Goal: Task Accomplishment & Management: Manage account settings

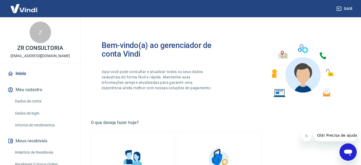
click at [228, 95] on div "Bem-vindo(a) ao gerenciador de conta Vindi Aqui você pode consultar e atualizar…" at bounding box center [219, 70] width 257 height 77
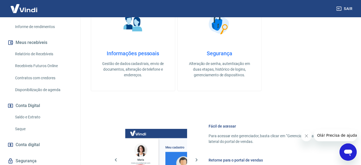
scroll to position [116, 0]
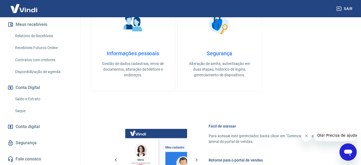
click at [30, 96] on link "Saldo e Extrato" at bounding box center [43, 98] width 61 height 11
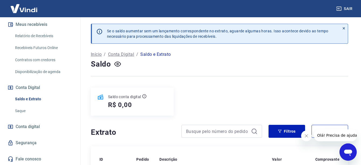
click at [335, 6] on div "Sair" at bounding box center [180, 8] width 361 height 17
click at [341, 8] on icon "button" at bounding box center [338, 8] width 5 height 5
click at [350, 7] on button "Sair" at bounding box center [344, 9] width 19 height 10
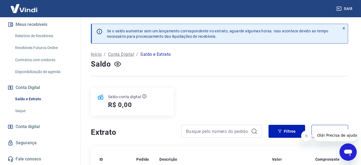
click at [350, 7] on button "Sair" at bounding box center [344, 9] width 19 height 10
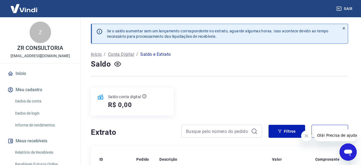
click at [19, 70] on link "Início" at bounding box center [39, 73] width 67 height 12
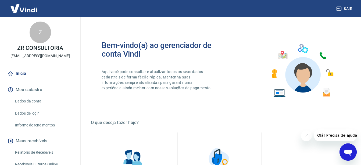
click at [19, 70] on link "Início" at bounding box center [39, 73] width 67 height 12
click at [338, 8] on icon "button" at bounding box center [338, 8] width 5 height 5
click at [343, 8] on button "Sair" at bounding box center [344, 9] width 19 height 10
